Goal: Contribute content: Add original content to the website for others to see

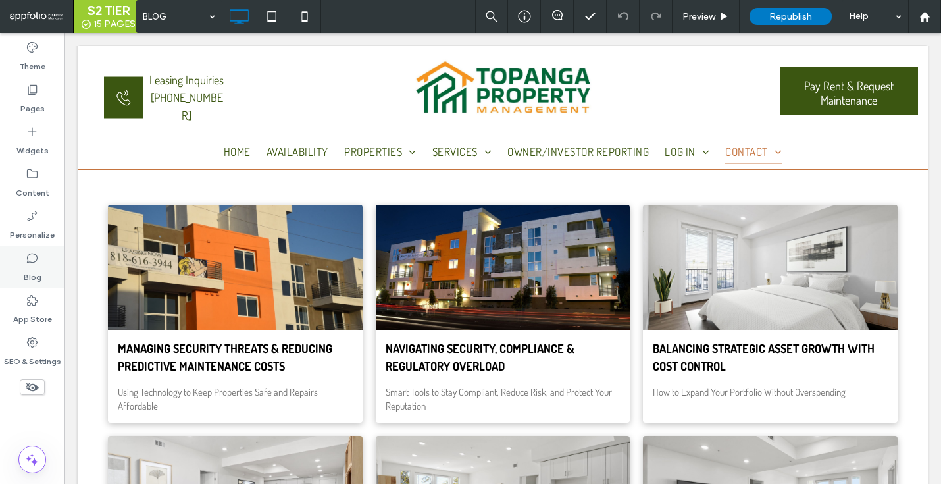
click at [33, 248] on div "Blog" at bounding box center [32, 267] width 65 height 42
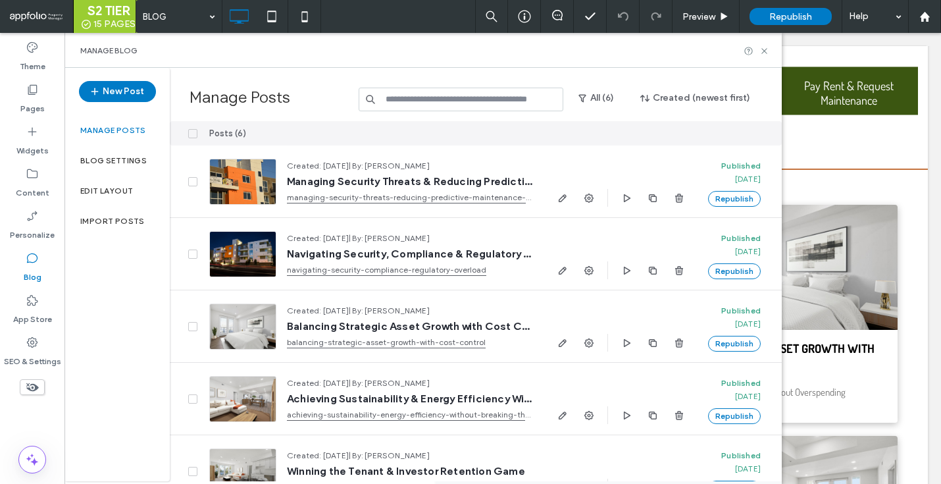
scroll to position [167, 0]
click at [130, 183] on div "Edit Layout" at bounding box center [117, 191] width 105 height 30
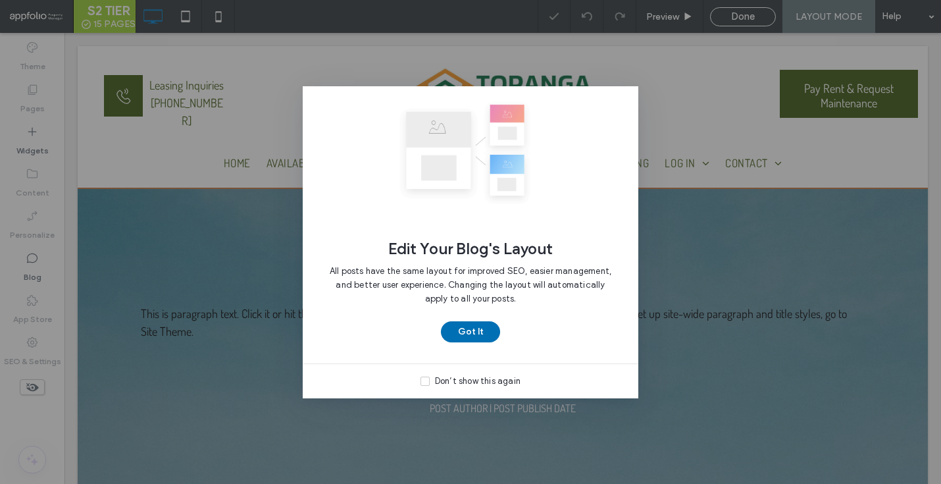
click at [484, 327] on button "Got It" at bounding box center [470, 331] width 59 height 21
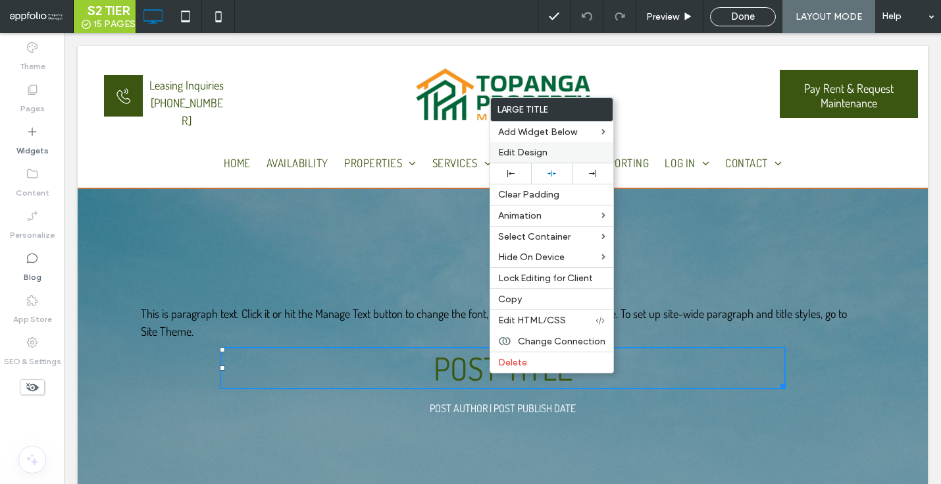
click at [526, 147] on span "Edit Design" at bounding box center [522, 152] width 49 height 11
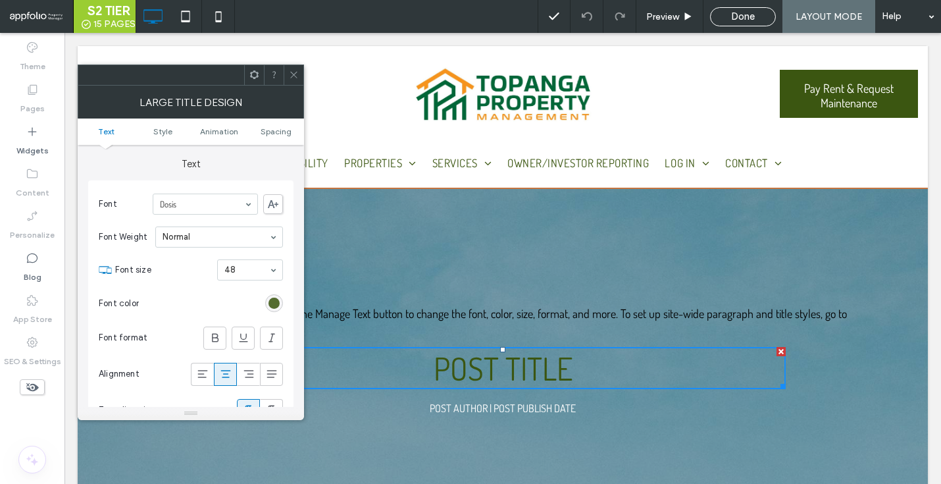
click at [275, 306] on div "rgb(59, 86, 17)" at bounding box center [274, 303] width 11 height 11
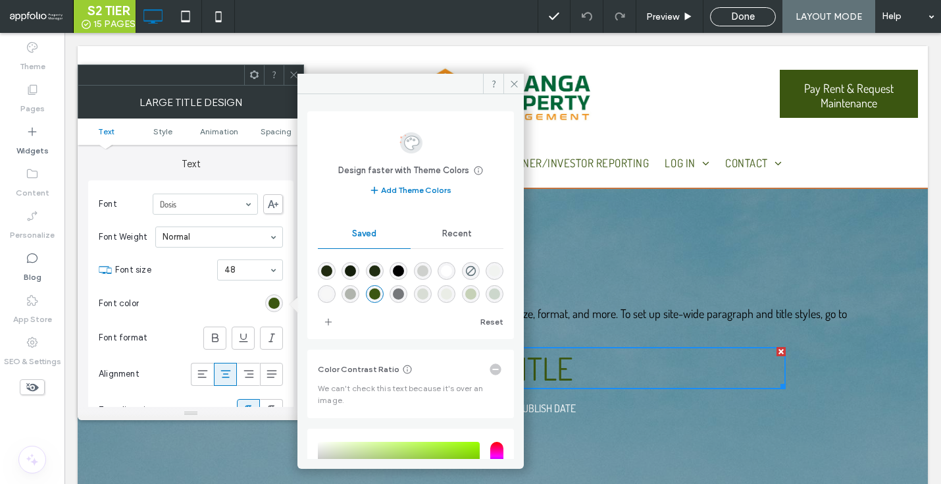
click at [456, 236] on span "Recent" at bounding box center [457, 233] width 30 height 11
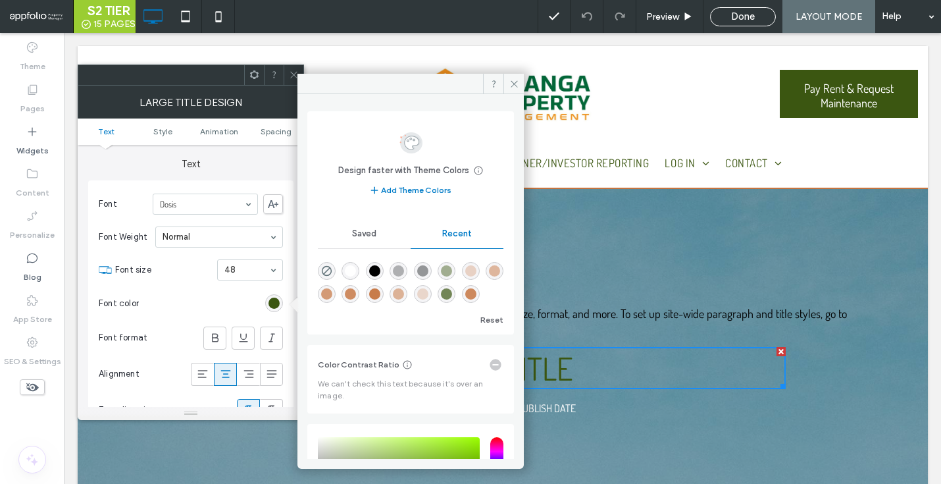
click at [367, 238] on span "Saved" at bounding box center [364, 233] width 24 height 11
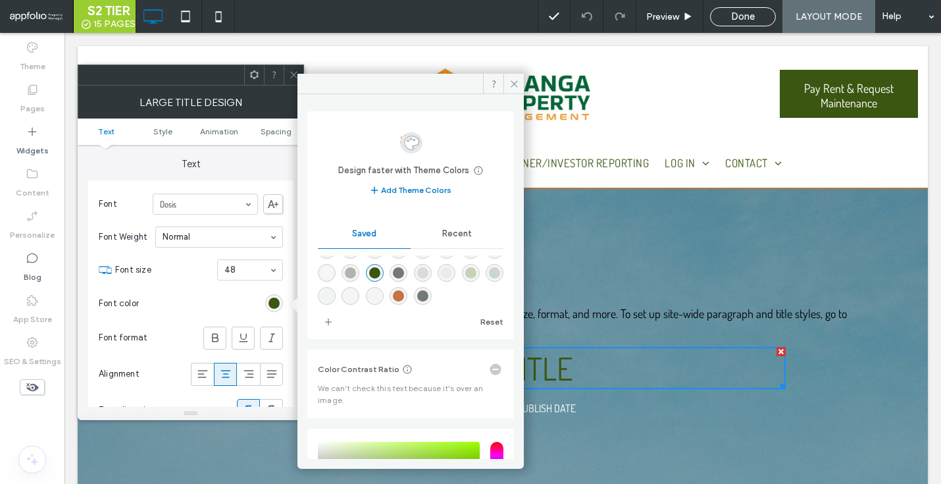
click at [449, 236] on span "Recent" at bounding box center [457, 233] width 30 height 11
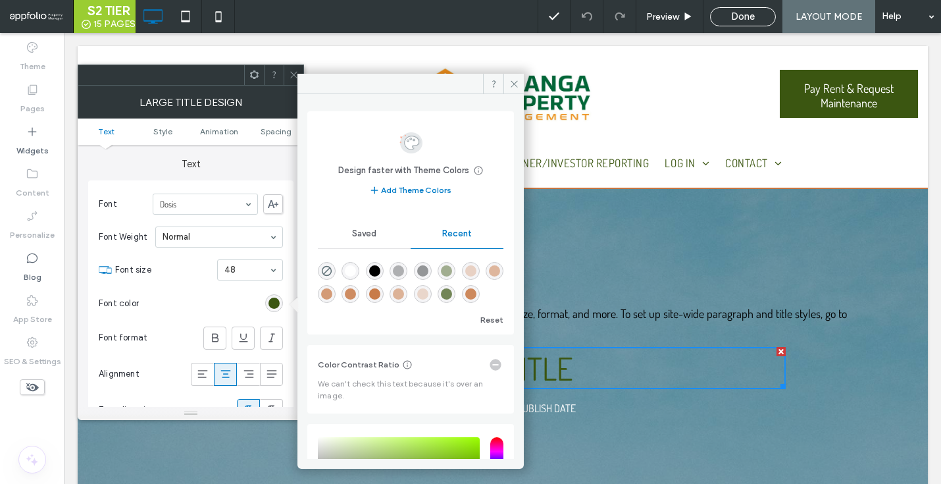
scroll to position [20, 0]
click at [357, 238] on span "Saved" at bounding box center [364, 233] width 24 height 11
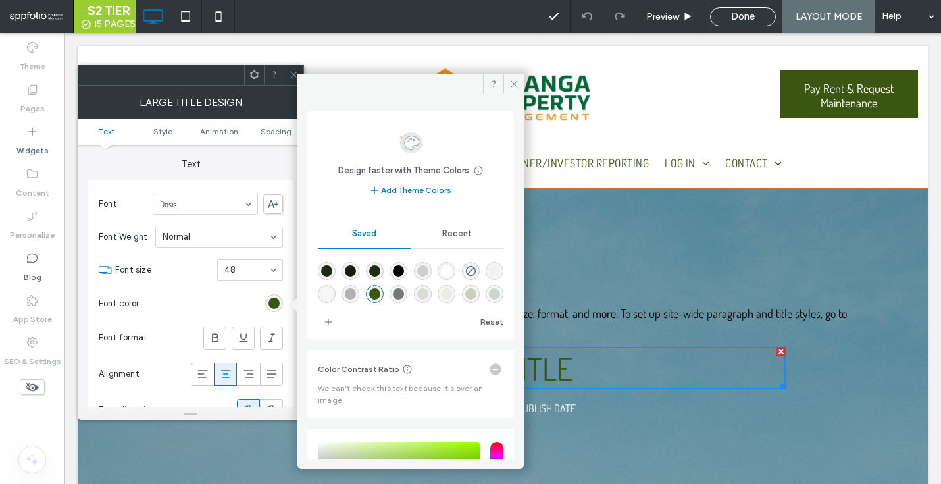
click at [284, 68] on div at bounding box center [294, 75] width 20 height 20
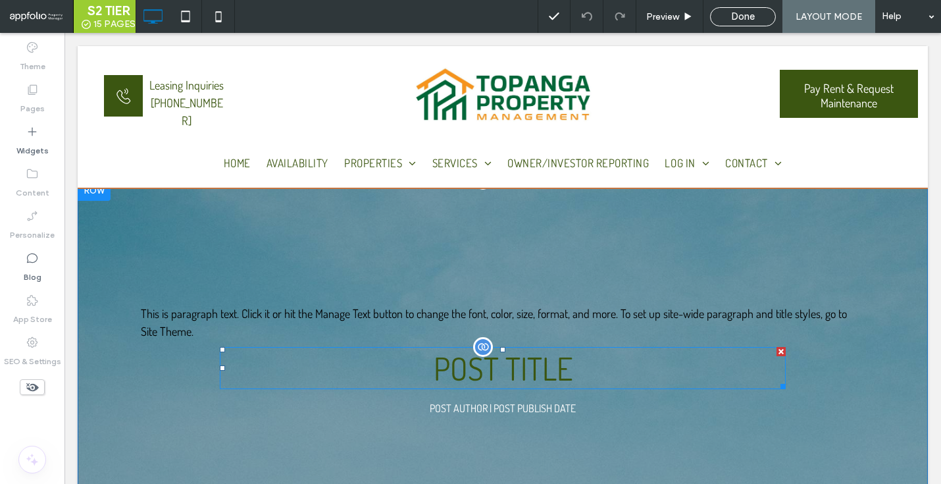
click at [467, 359] on h1 "POST TITLE" at bounding box center [503, 368] width 566 height 42
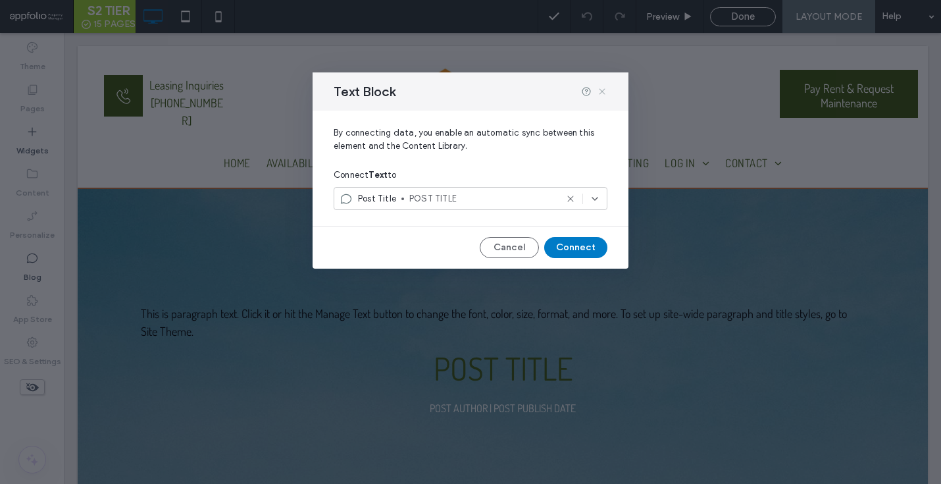
click at [602, 93] on icon at bounding box center [602, 91] width 11 height 11
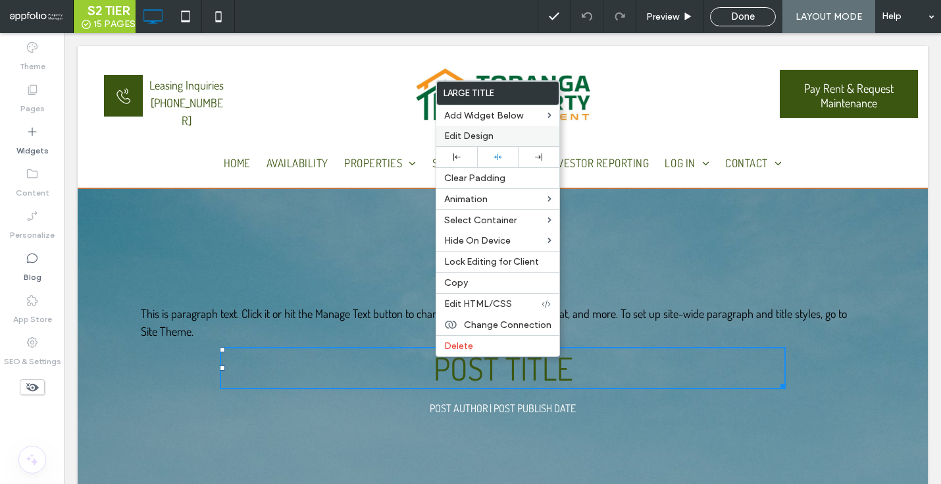
click at [476, 136] on span "Edit Design" at bounding box center [468, 135] width 49 height 11
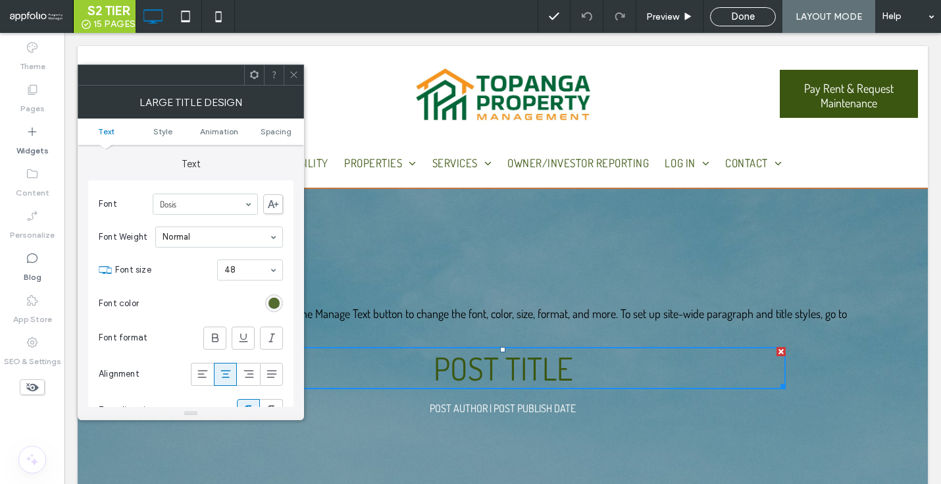
click at [272, 306] on div "rgb(59, 86, 17)" at bounding box center [274, 303] width 11 height 11
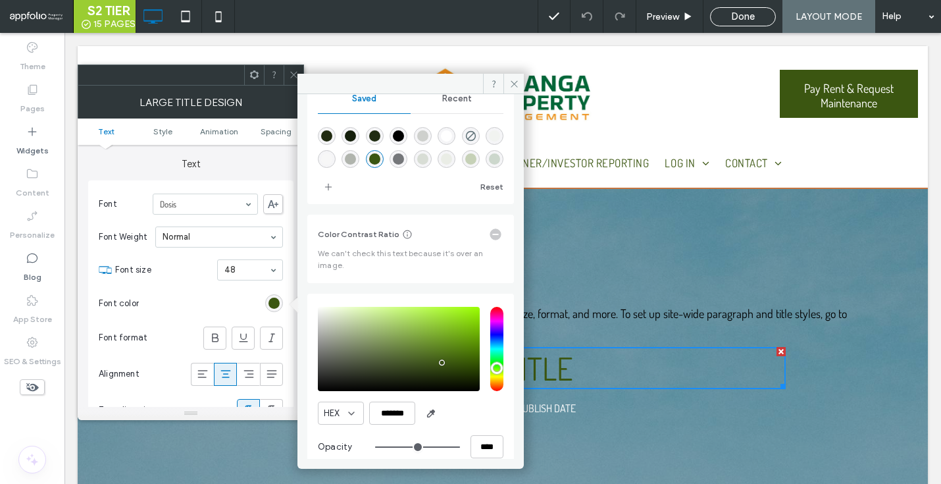
scroll to position [151, 0]
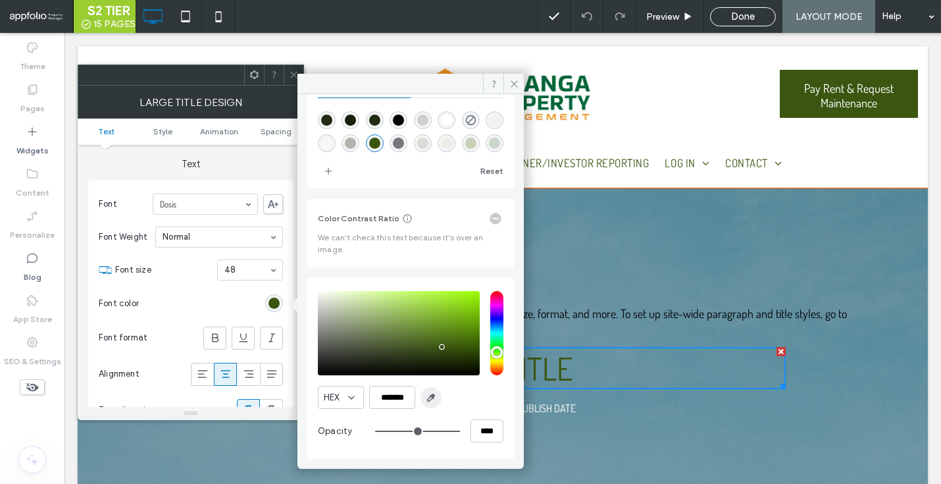
click at [434, 400] on icon "button" at bounding box center [431, 397] width 11 height 11
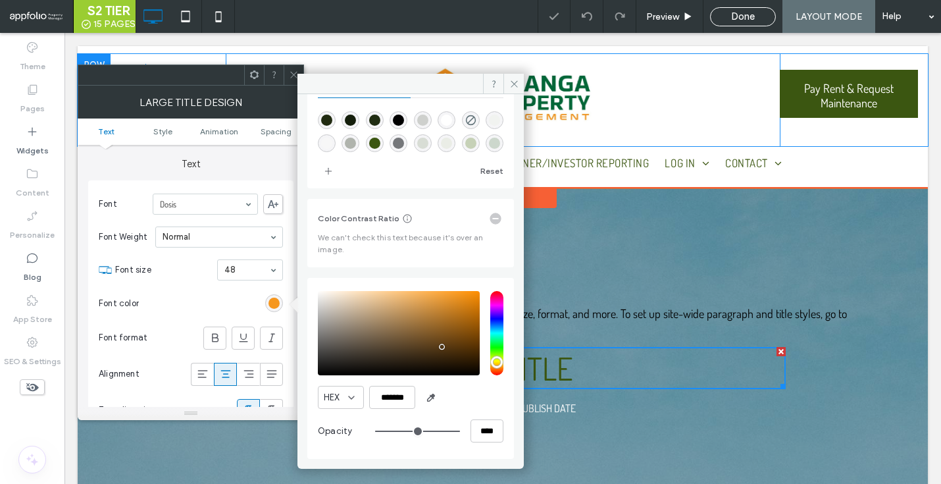
type input "*******"
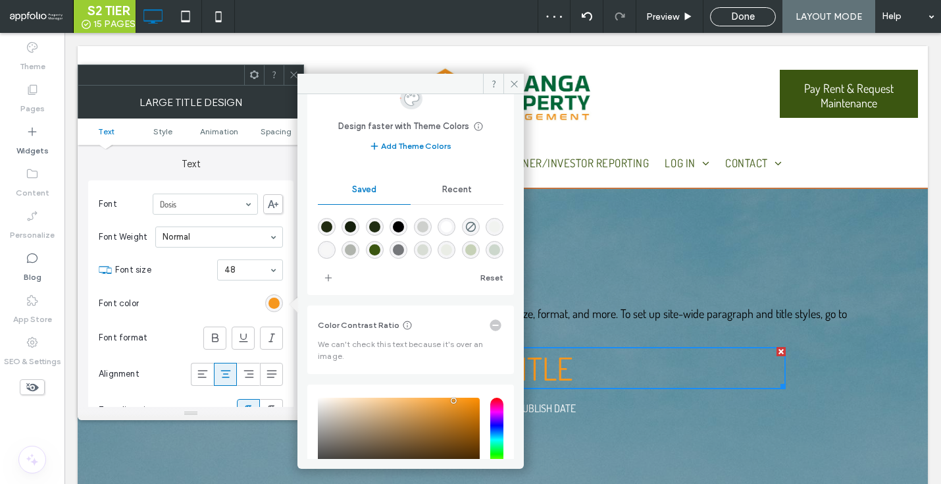
scroll to position [9, 0]
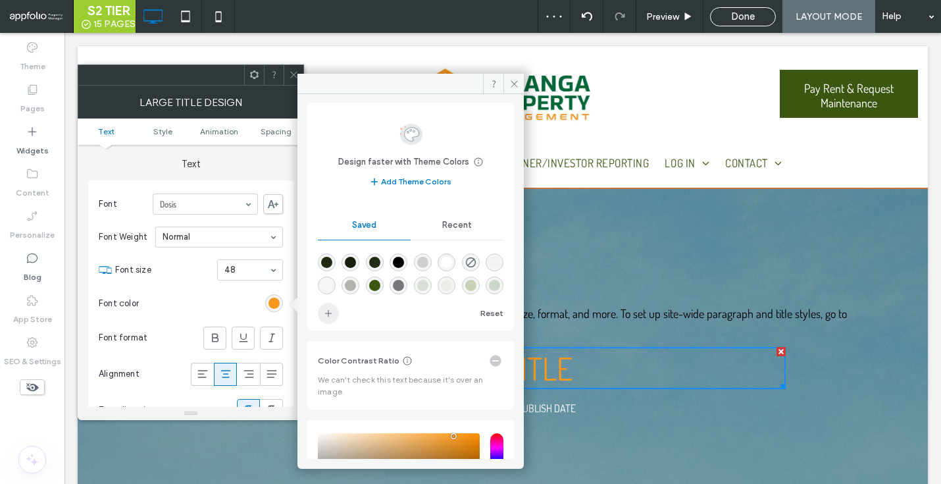
click at [333, 311] on icon "add color" at bounding box center [328, 313] width 11 height 11
click at [516, 79] on icon at bounding box center [515, 84] width 10 height 10
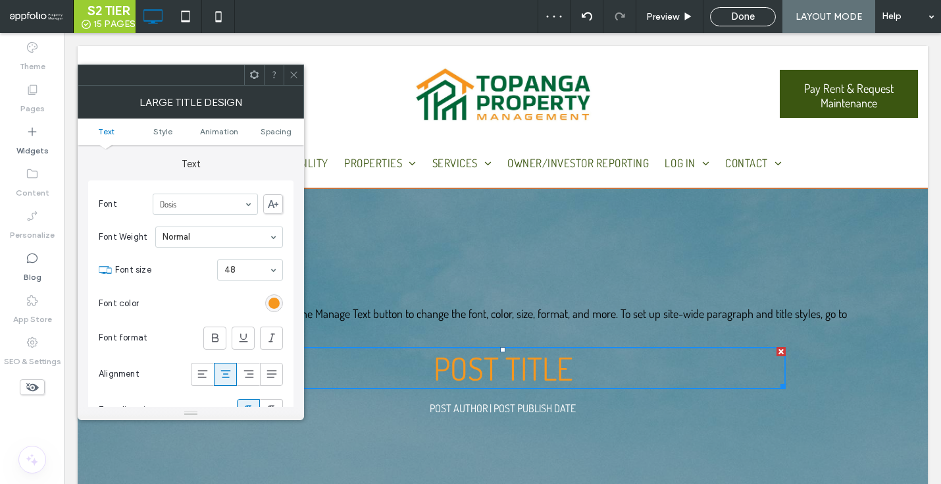
click at [299, 72] on div at bounding box center [294, 75] width 20 height 20
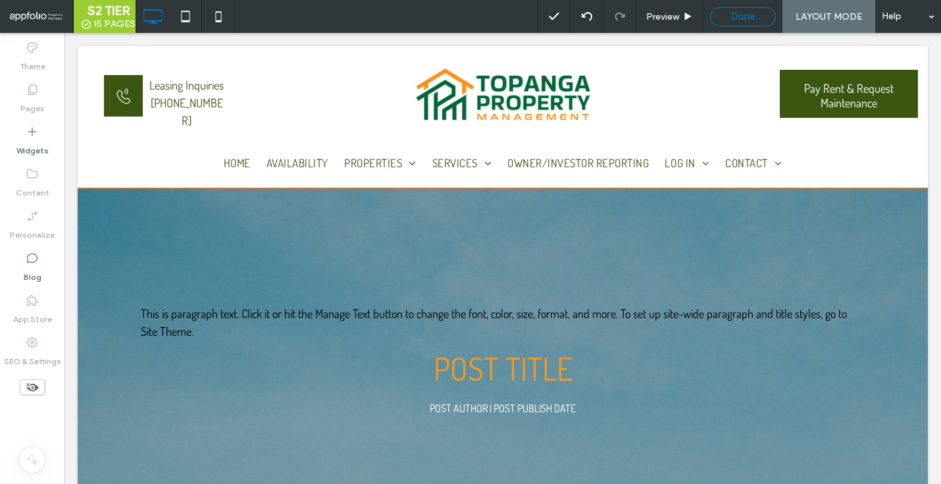
click at [719, 18] on div "Done" at bounding box center [743, 17] width 65 height 12
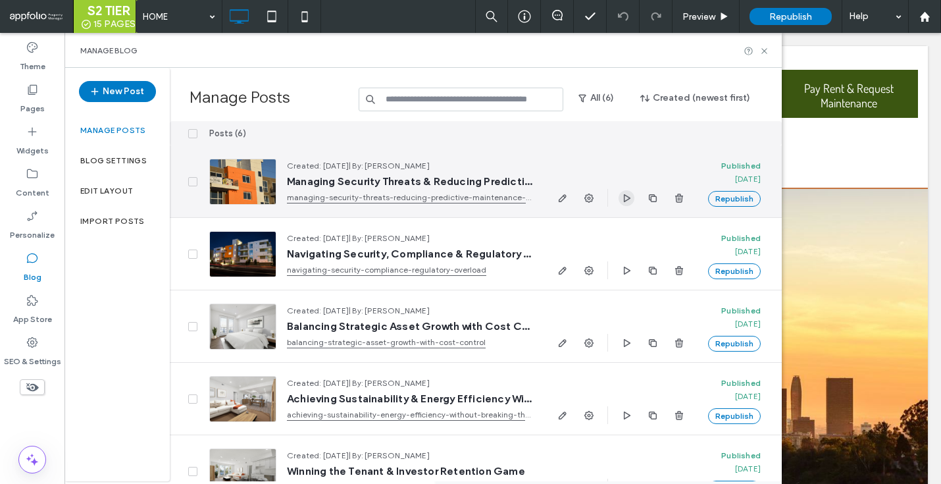
click at [626, 199] on use "button" at bounding box center [627, 198] width 7 height 8
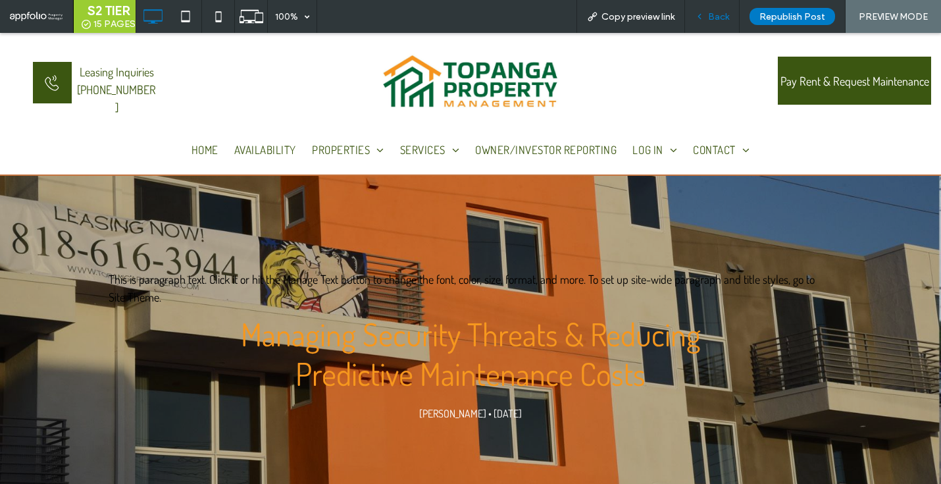
click at [713, 18] on span "Back" at bounding box center [718, 16] width 21 height 11
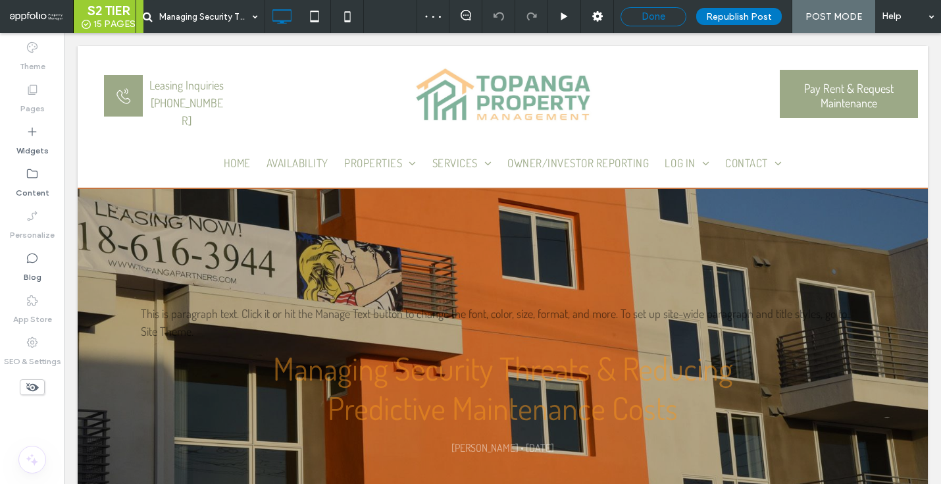
click at [652, 13] on span "Done" at bounding box center [654, 17] width 24 height 12
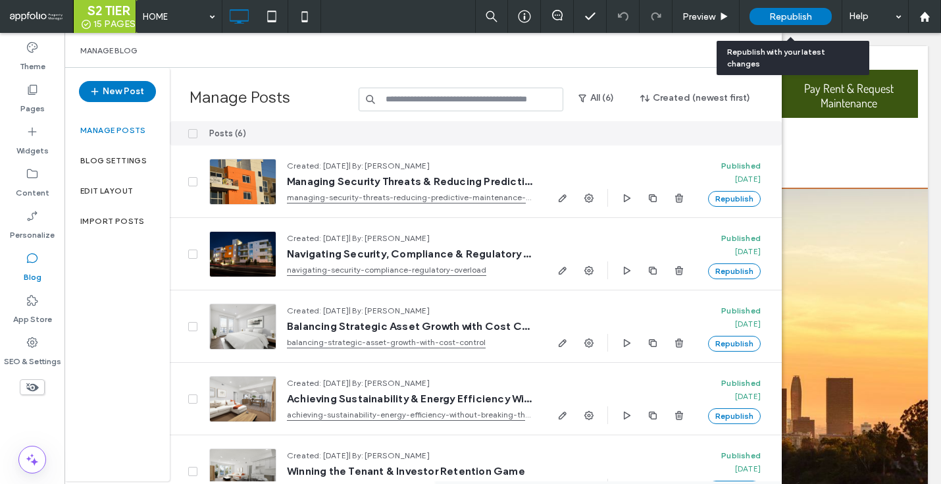
click at [763, 14] on div "Republish" at bounding box center [791, 16] width 82 height 17
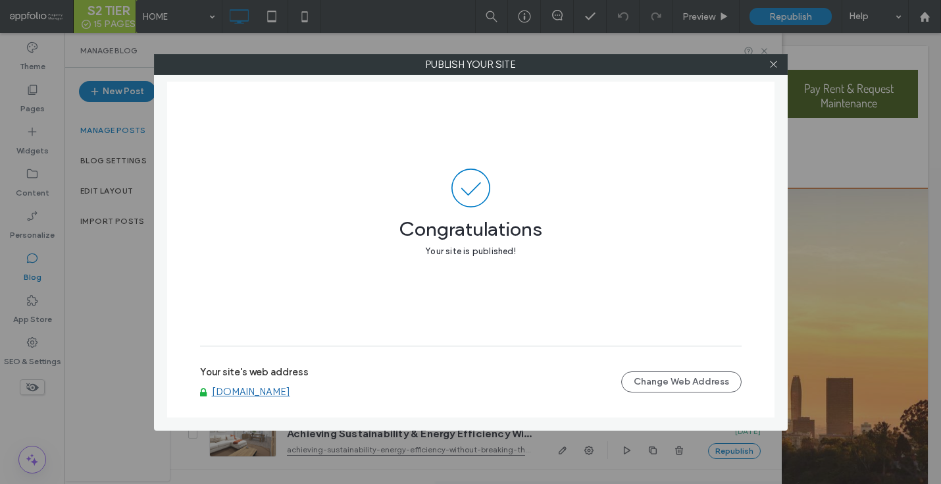
click at [779, 66] on div at bounding box center [774, 65] width 20 height 20
click at [776, 66] on use at bounding box center [773, 64] width 7 height 7
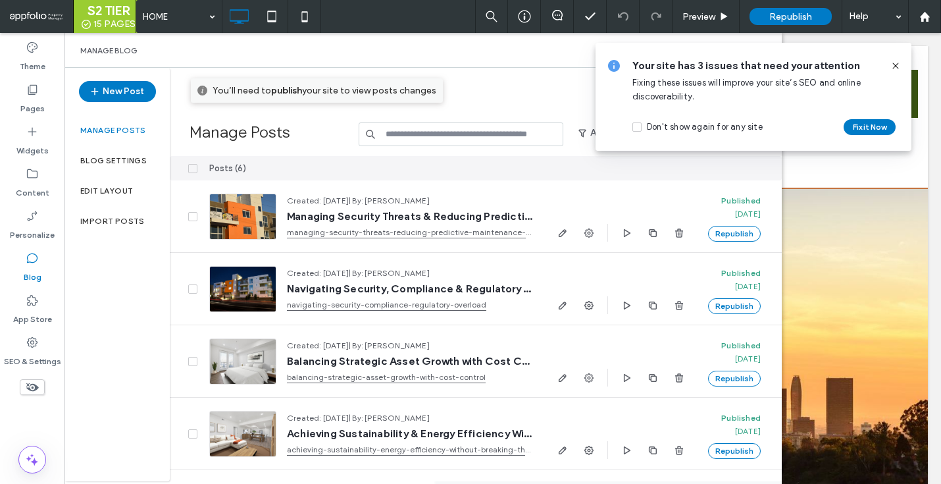
drag, startPoint x: 899, startPoint y: 63, endPoint x: 834, endPoint y: 30, distance: 72.4
click at [899, 63] on icon at bounding box center [896, 66] width 11 height 11
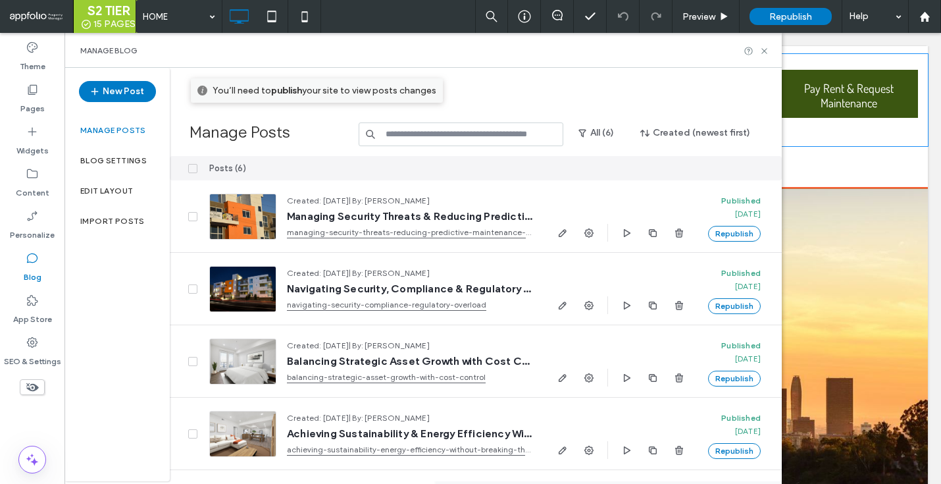
click at [895, 63] on div "Pay Rent & Request Maintenance Click To Paste" at bounding box center [849, 100] width 138 height 92
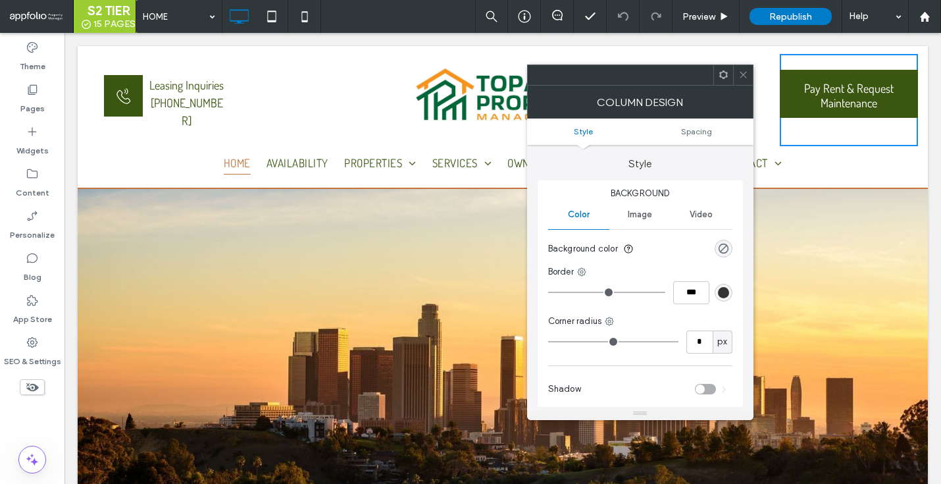
click at [739, 75] on icon at bounding box center [744, 75] width 10 height 10
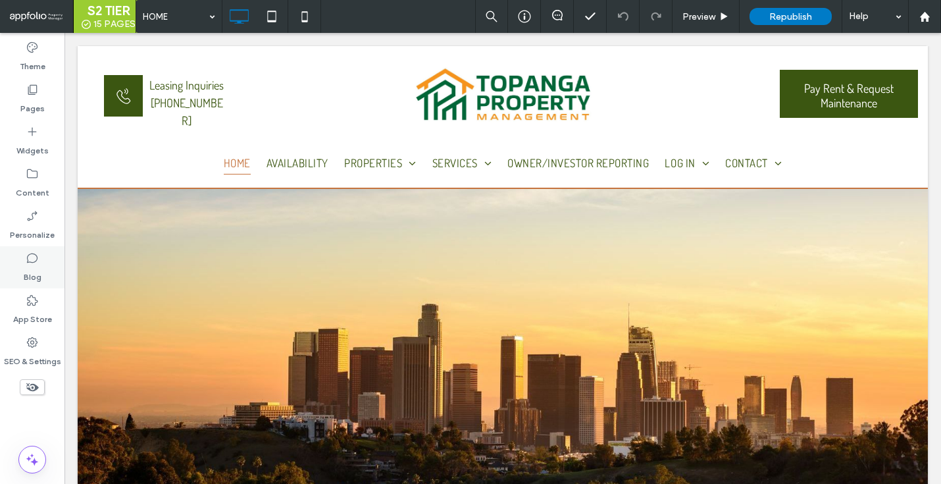
click at [30, 266] on label "Blog" at bounding box center [33, 274] width 18 height 18
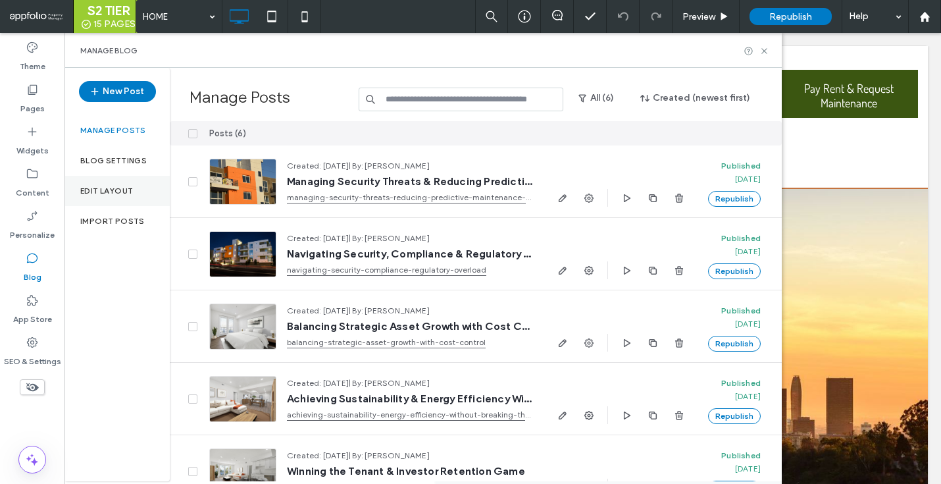
click at [103, 184] on div "Edit Layout" at bounding box center [117, 191] width 105 height 30
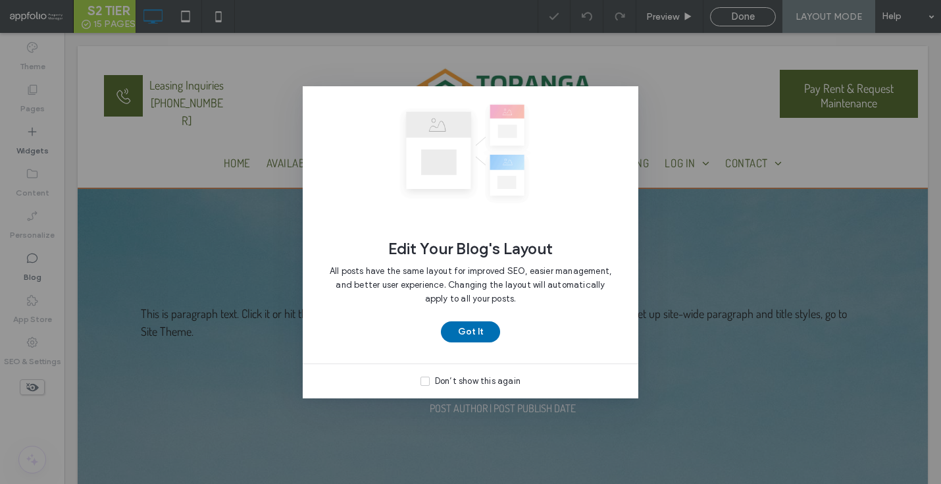
click at [473, 333] on button "Got It" at bounding box center [470, 331] width 59 height 21
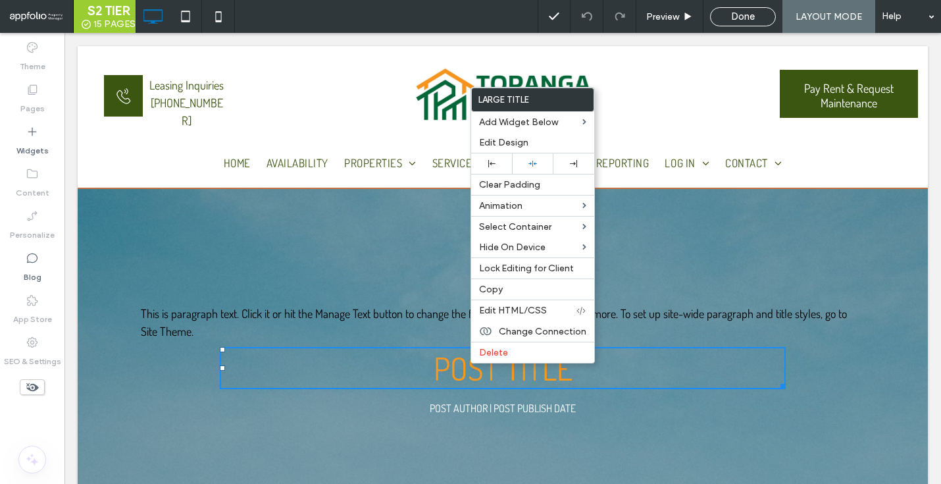
click at [253, 317] on span "This is paragraph text. Click it or hit the Manage Text button to change the fo…" at bounding box center [494, 322] width 706 height 32
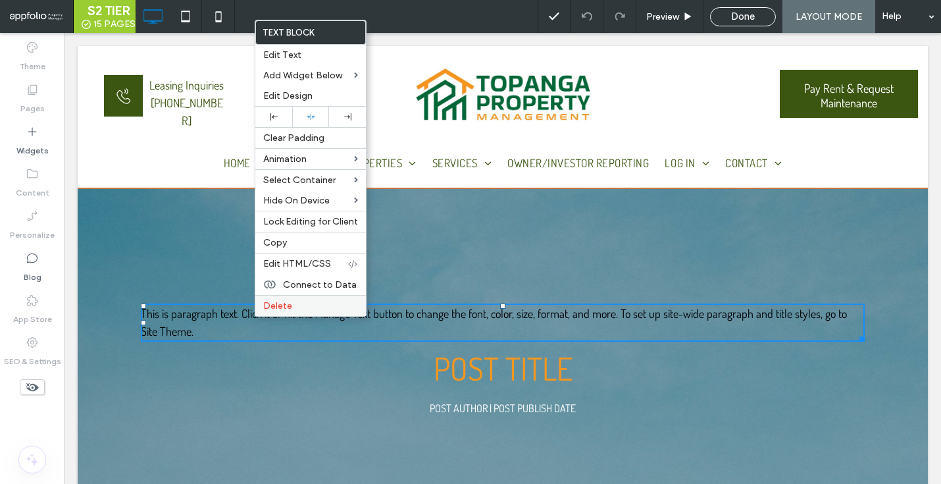
click at [284, 307] on span "Delete" at bounding box center [277, 305] width 29 height 11
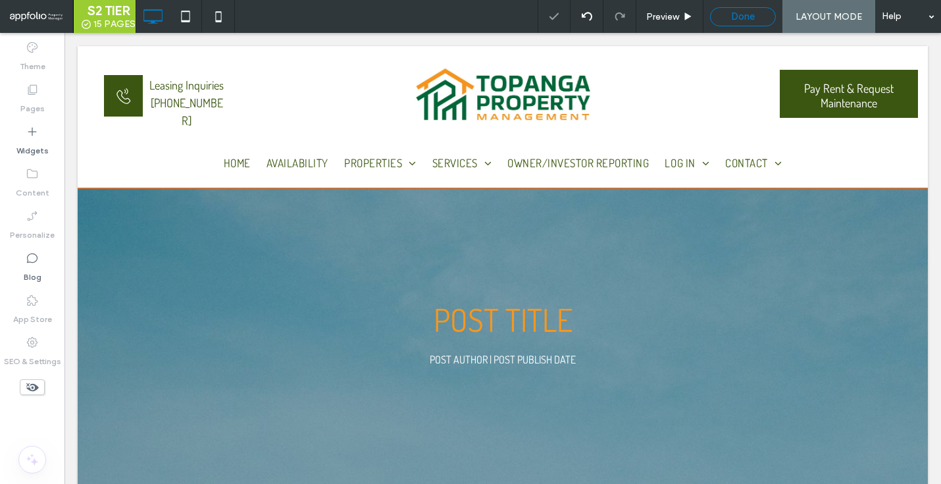
click at [740, 25] on div "Done" at bounding box center [743, 16] width 66 height 19
click at [747, 17] on span "Done" at bounding box center [743, 17] width 24 height 12
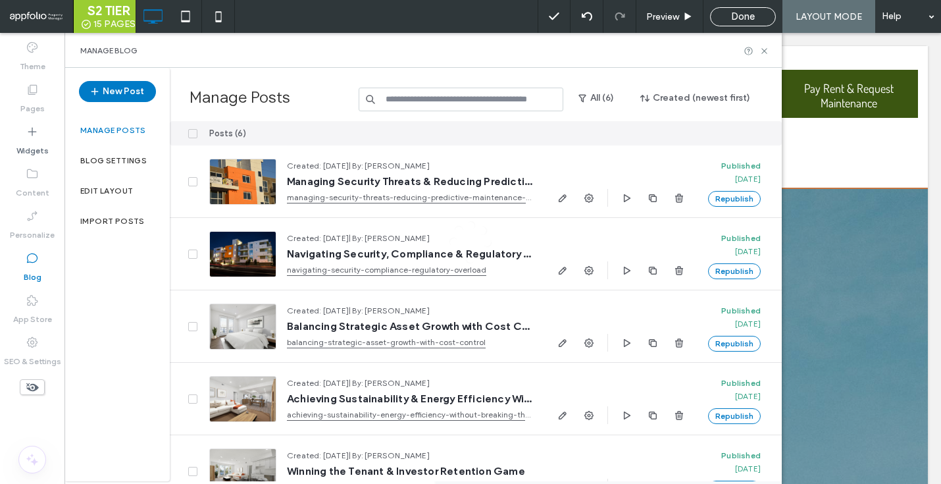
click at [746, 20] on span "Done" at bounding box center [743, 17] width 24 height 12
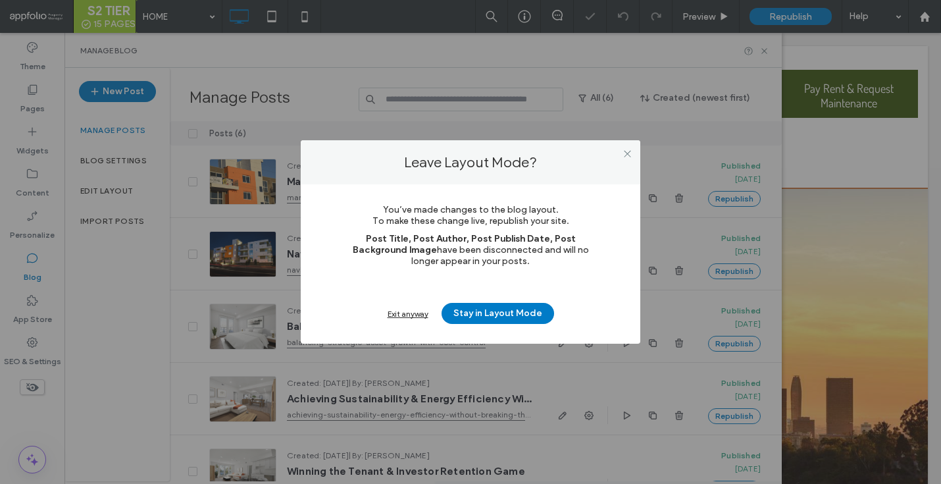
click at [407, 317] on div "Exit anyway" at bounding box center [408, 314] width 41 height 10
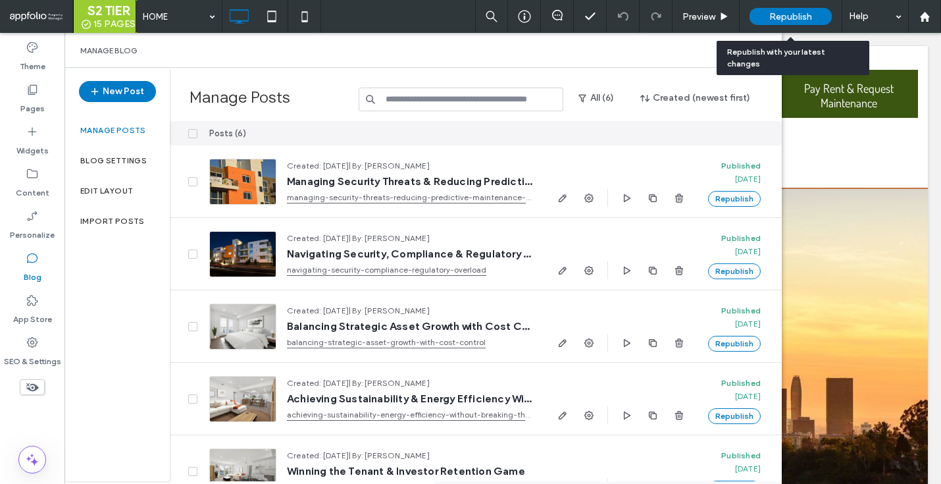
click at [794, 18] on span "Republish" at bounding box center [791, 16] width 43 height 11
